Goal: Task Accomplishment & Management: Manage account settings

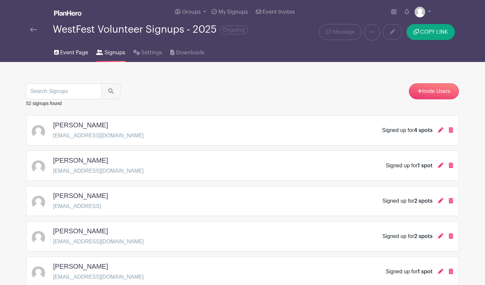
click at [70, 50] on span "Event Page" at bounding box center [74, 53] width 28 height 8
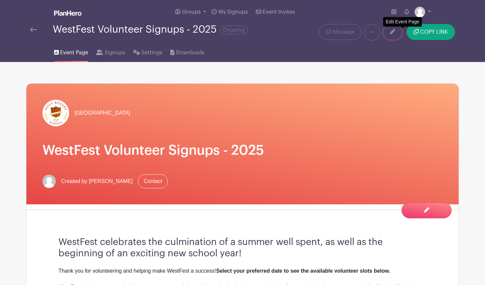
click at [395, 32] on icon at bounding box center [392, 31] width 5 height 5
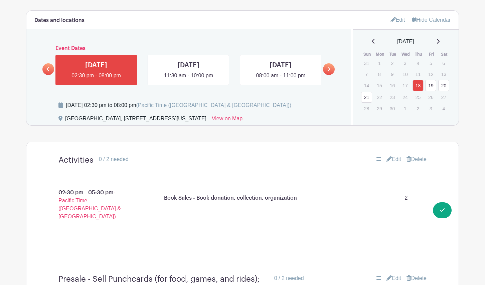
click at [327, 72] on icon at bounding box center [328, 69] width 3 height 5
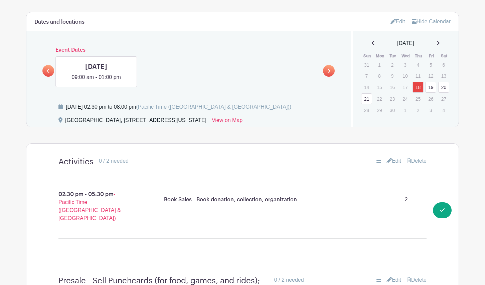
scroll to position [348, 0]
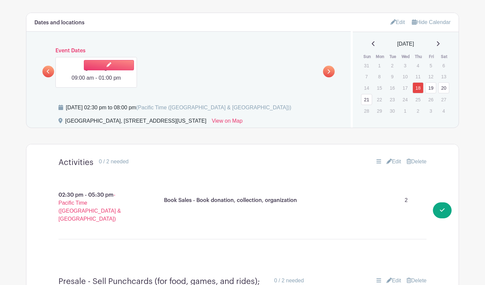
click at [96, 82] on link at bounding box center [96, 82] width 0 height 0
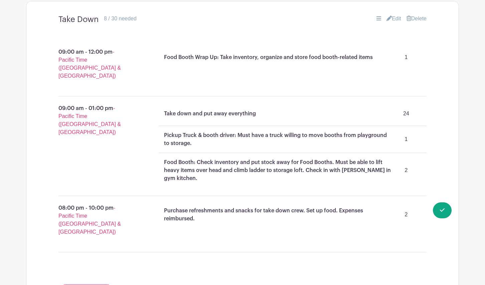
scroll to position [491, 0]
click at [393, 18] on link "Edit" at bounding box center [393, 18] width 15 height 8
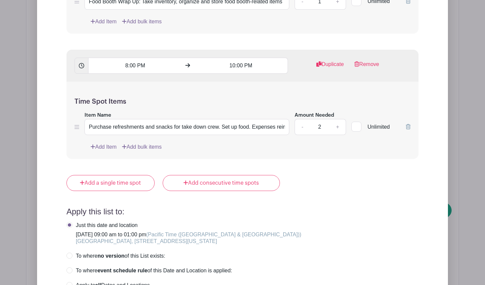
scroll to position [901, 0]
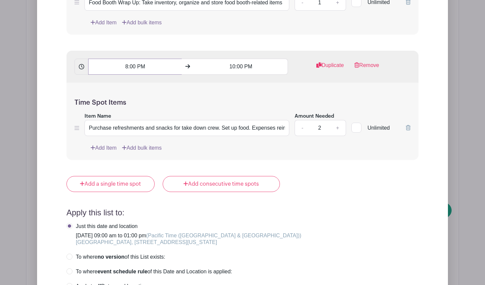
click at [138, 68] on input "8:00 PM" at bounding box center [134, 67] width 93 height 16
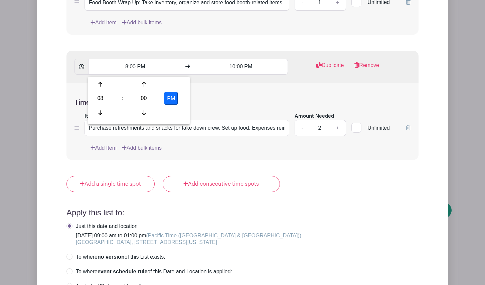
click at [174, 99] on button "PM" at bounding box center [170, 98] width 13 height 13
type input "8:00 AM"
click at [253, 67] on input "10:00 PM" at bounding box center [240, 67] width 93 height 16
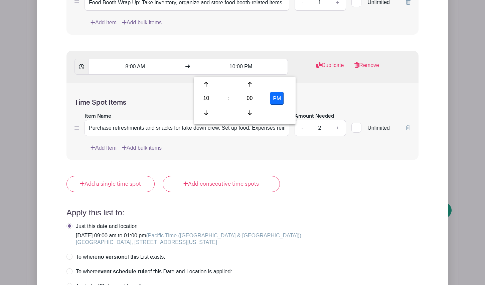
click at [283, 98] on div "PM" at bounding box center [277, 98] width 28 height 13
click at [280, 98] on button "PM" at bounding box center [276, 98] width 13 height 13
type input "10:00 AM"
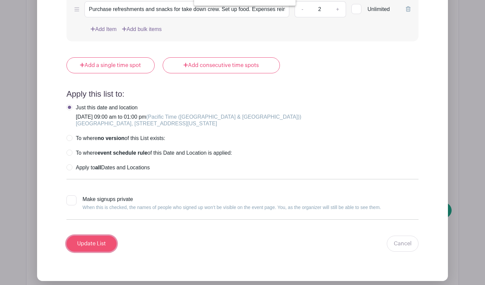
click at [99, 244] on input "Update List" at bounding box center [91, 244] width 50 height 16
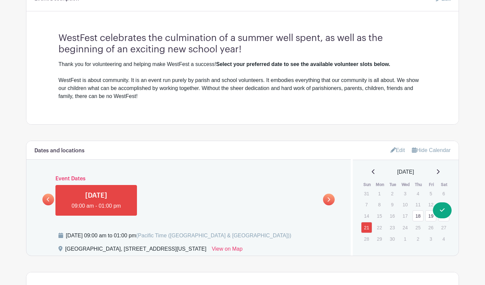
scroll to position [213, 0]
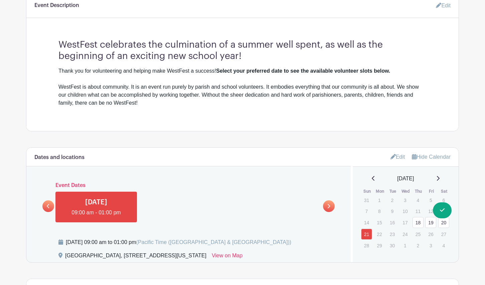
click at [428, 225] on link "19" at bounding box center [430, 222] width 11 height 11
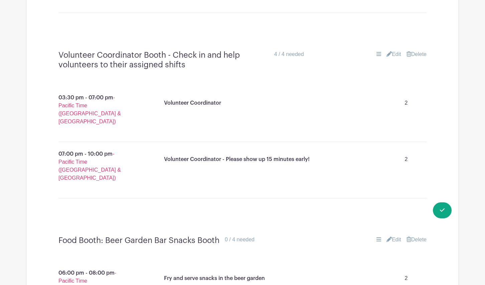
scroll to position [3973, 0]
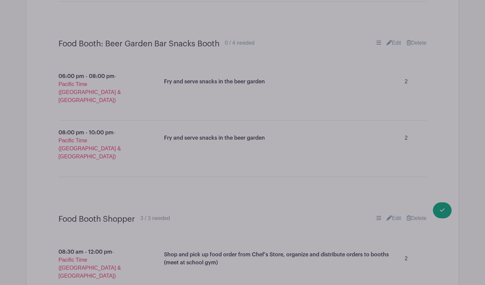
scroll to position [4172, 0]
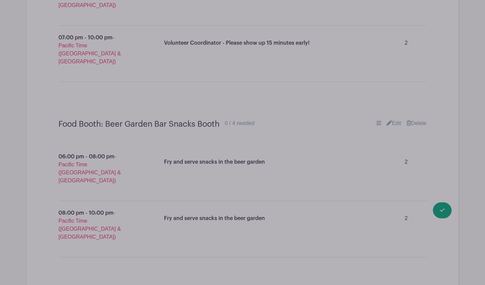
scroll to position [4130, 0]
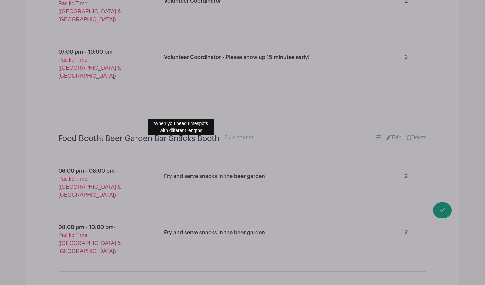
drag, startPoint x: 185, startPoint y: 168, endPoint x: 191, endPoint y: 167, distance: 6.2
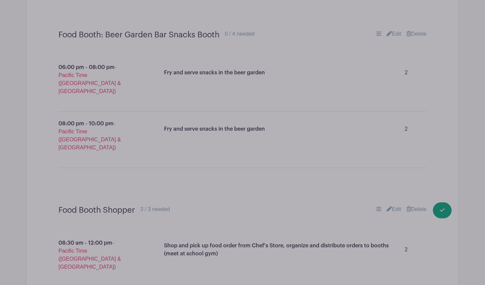
scroll to position [4247, 0]
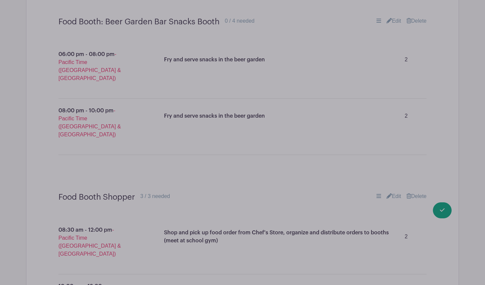
type input "Electrical Set-Up"
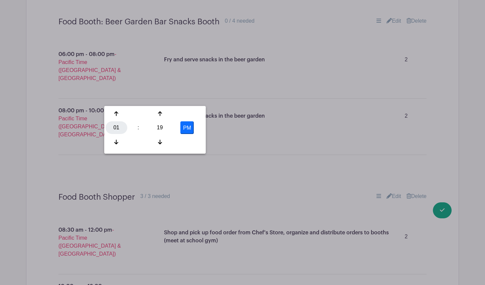
click at [114, 129] on div "01" at bounding box center [116, 128] width 22 height 13
click at [119, 115] on div "12" at bounding box center [116, 114] width 22 height 13
click at [159, 142] on icon at bounding box center [160, 142] width 4 height 5
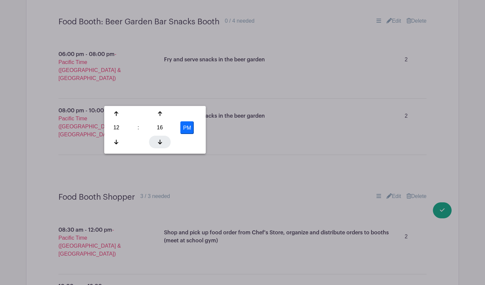
click at [159, 142] on icon at bounding box center [160, 142] width 4 height 5
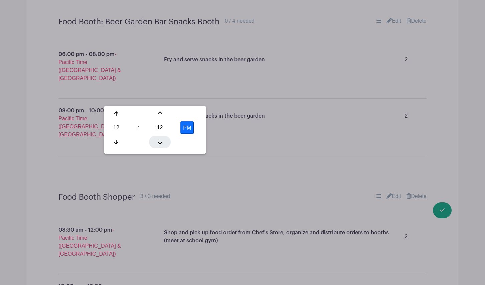
click at [159, 142] on icon at bounding box center [160, 142] width 4 height 5
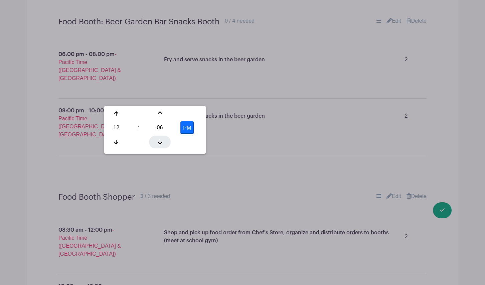
click at [159, 142] on icon at bounding box center [160, 142] width 4 height 5
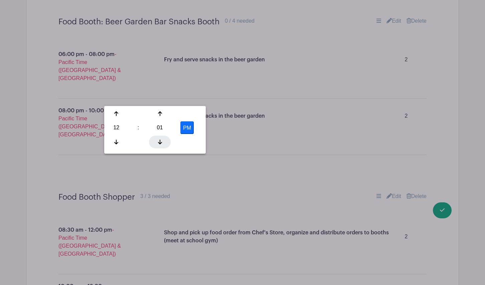
click at [160, 143] on icon at bounding box center [160, 142] width 4 height 5
type input "12:00 PM"
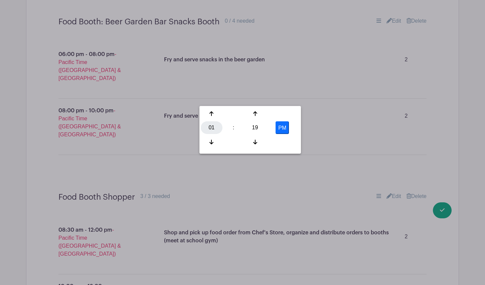
click at [212, 126] on div "01" at bounding box center [212, 128] width 22 height 13
click at [210, 127] on div "04" at bounding box center [212, 128] width 22 height 13
click at [253, 124] on div "19" at bounding box center [255, 128] width 22 height 13
click at [210, 114] on div "00" at bounding box center [212, 114] width 22 height 13
type input "4:00 PM"
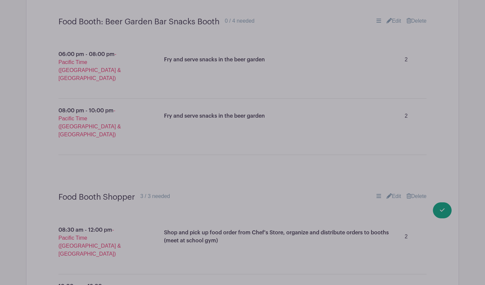
type input "Assist Electrical Set-Up Crew (no experience needed)"
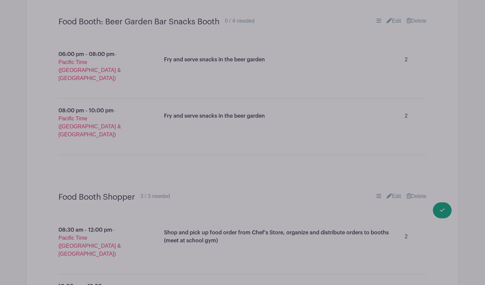
type input "2"
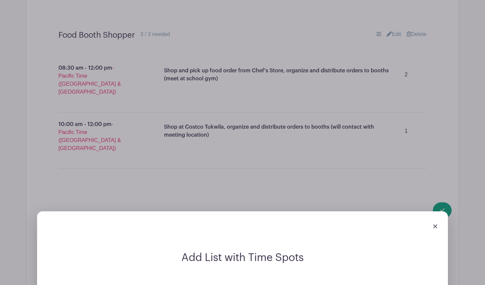
scroll to position [4415, 0]
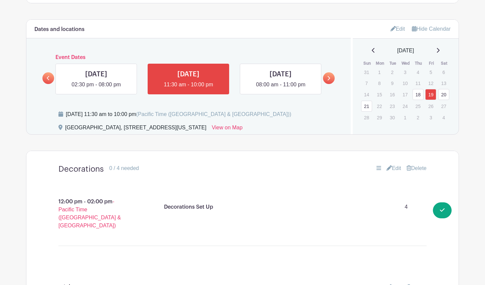
scroll to position [345, 0]
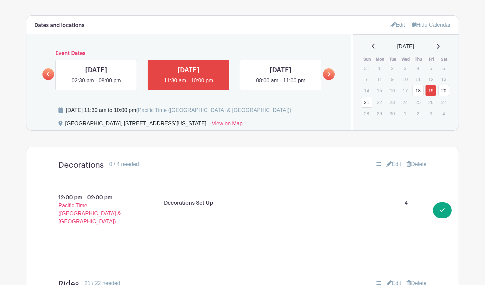
click at [443, 91] on link "20" at bounding box center [443, 90] width 11 height 11
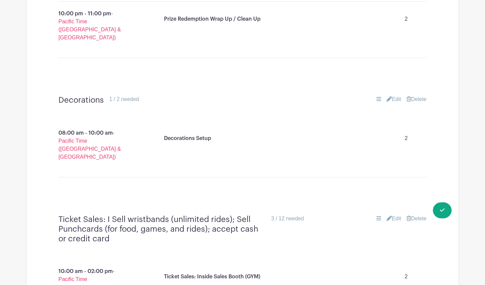
scroll to position [2148, 0]
click at [393, 215] on link "Edit" at bounding box center [393, 219] width 15 height 8
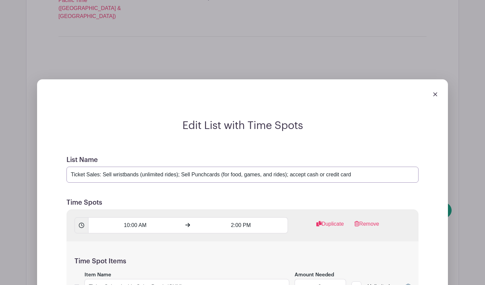
scroll to position [2288, 0]
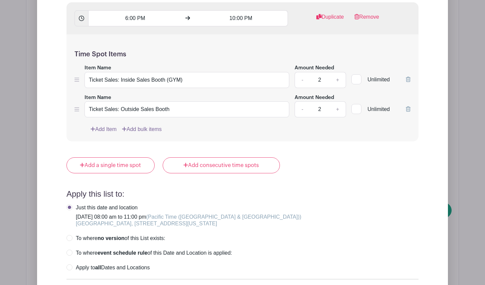
type input "Ticket Sales: Sell wristbands (unlimited rides); Sell Punchcards (for food, gam…"
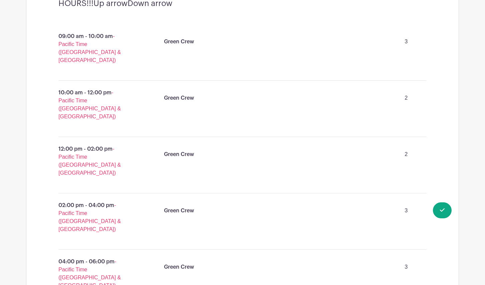
scroll to position [6072, 0]
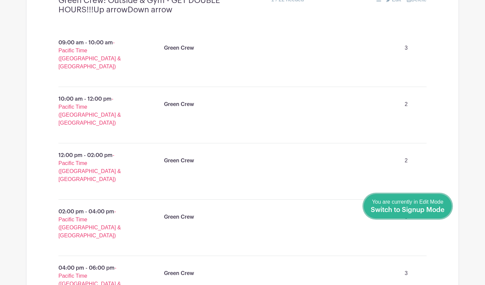
click at [439, 208] on span "Switch to Signup Mode" at bounding box center [408, 210] width 74 height 7
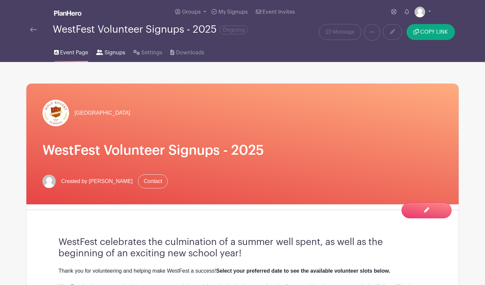
click at [107, 55] on span "Signups" at bounding box center [114, 53] width 21 height 8
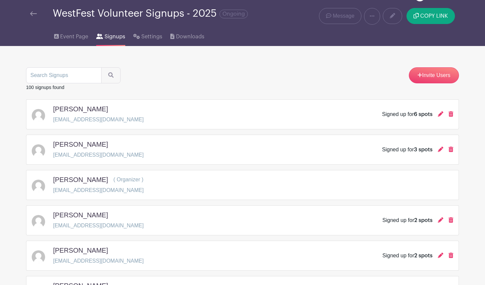
scroll to position [15, 0]
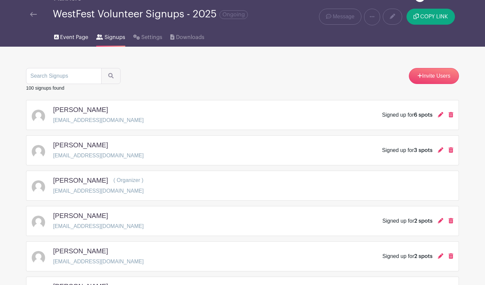
drag, startPoint x: 48, startPoint y: 34, endPoint x: 56, endPoint y: 35, distance: 7.7
click at [50, 34] on div "Event Page Signups Settings Downloads" at bounding box center [242, 35] width 441 height 21
click at [60, 35] on span "Event Page" at bounding box center [74, 37] width 28 height 8
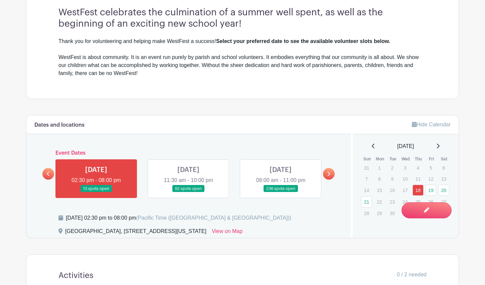
scroll to position [260, 0]
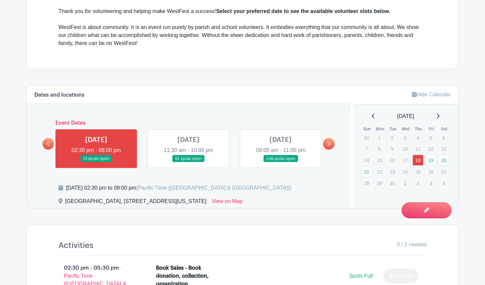
click at [330, 145] on link at bounding box center [329, 144] width 12 height 12
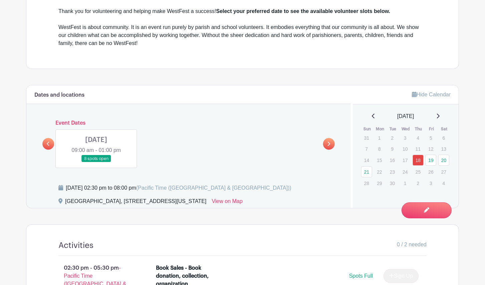
click at [53, 145] on link at bounding box center [48, 144] width 12 height 12
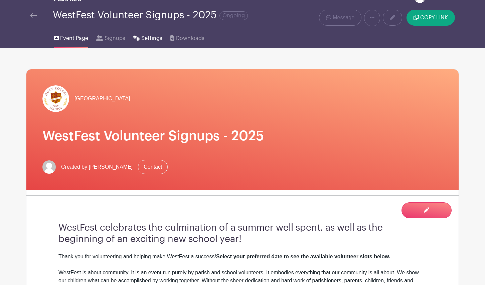
scroll to position [0, 0]
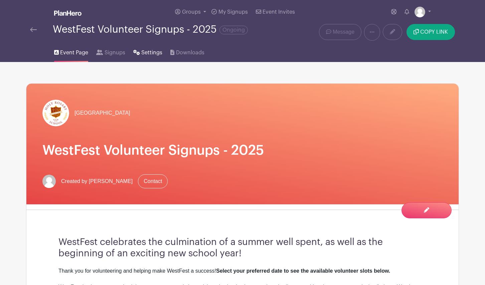
click at [133, 50] on icon at bounding box center [136, 52] width 7 height 5
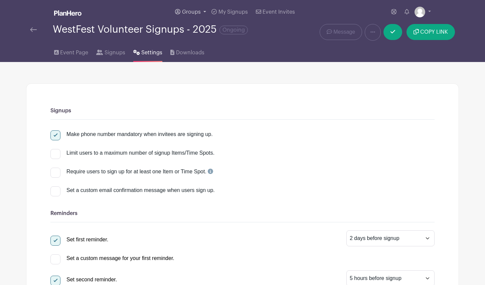
click at [206, 11] on link "Groups" at bounding box center [190, 12] width 36 height 24
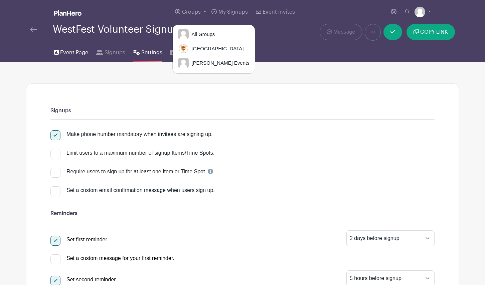
click at [64, 54] on span "Event Page" at bounding box center [74, 53] width 28 height 8
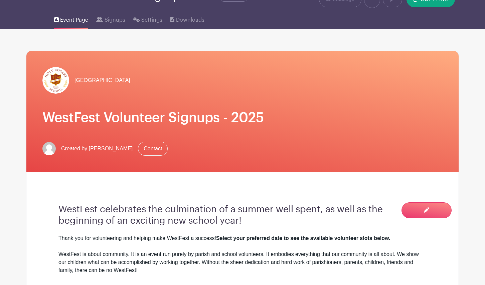
scroll to position [26, 0]
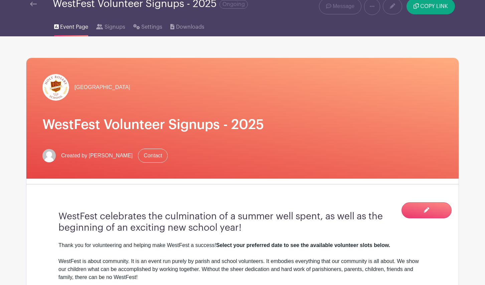
drag, startPoint x: 395, startPoint y: 90, endPoint x: 405, endPoint y: 77, distance: 16.3
click at [395, 90] on div "[GEOGRAPHIC_DATA]" at bounding box center [242, 87] width 400 height 27
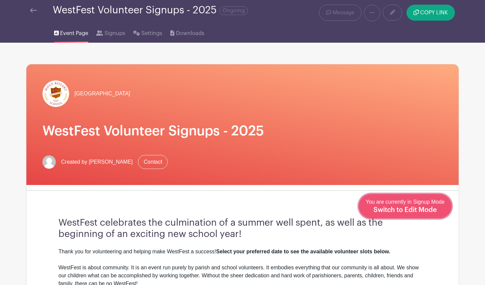
click at [423, 213] on span "Switch to Edit Mode" at bounding box center [404, 210] width 63 height 7
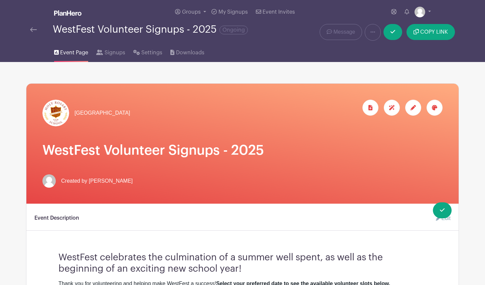
click at [413, 110] on icon at bounding box center [412, 107] width 5 height 5
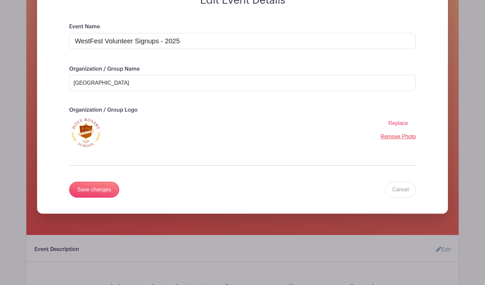
scroll to position [112, 0]
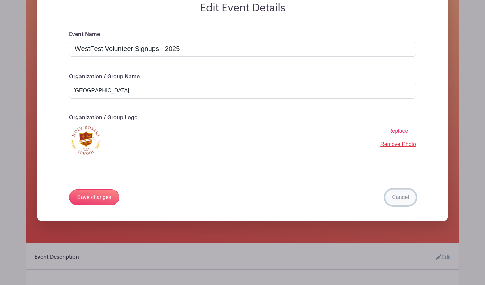
click at [401, 197] on link "Cancel" at bounding box center [400, 198] width 31 height 16
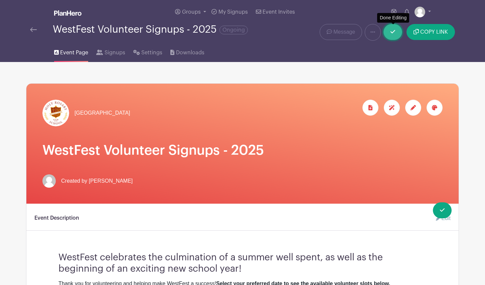
click at [392, 31] on icon at bounding box center [392, 31] width 5 height 5
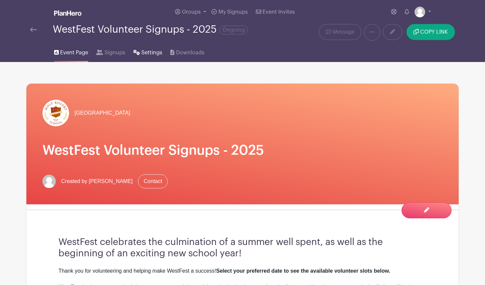
click at [148, 55] on span "Settings" at bounding box center [151, 53] width 21 height 8
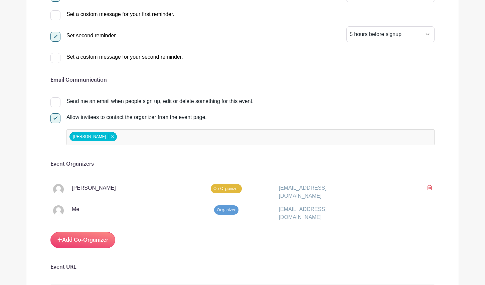
scroll to position [244, 0]
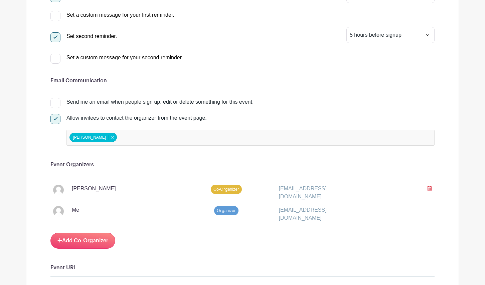
click at [430, 190] on icon at bounding box center [429, 188] width 5 height 5
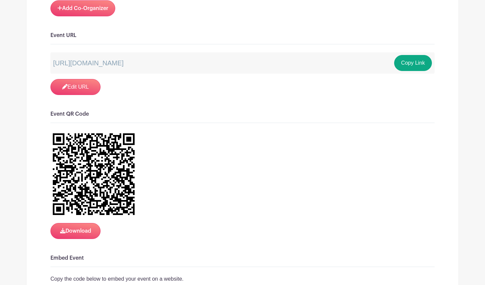
scroll to position [477, 0]
